Goal: Task Accomplishment & Management: Manage account settings

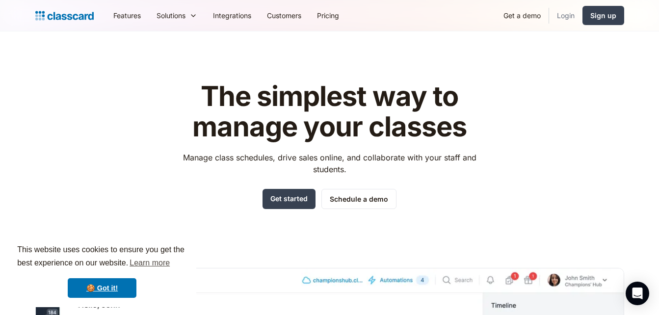
click at [575, 16] on link "Login" at bounding box center [565, 15] width 33 height 22
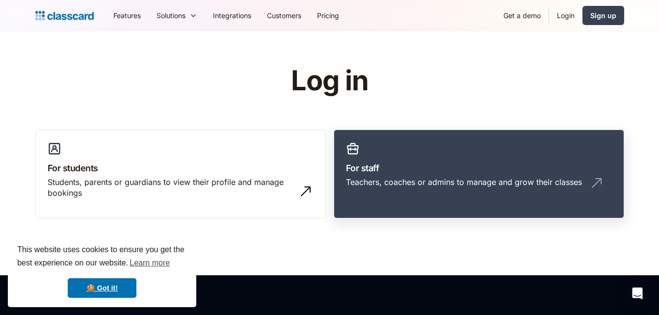
click at [442, 148] on link "For staff Teachers, coaches or admins to manage and grow their classes" at bounding box center [479, 174] width 291 height 89
